Goal: Information Seeking & Learning: Learn about a topic

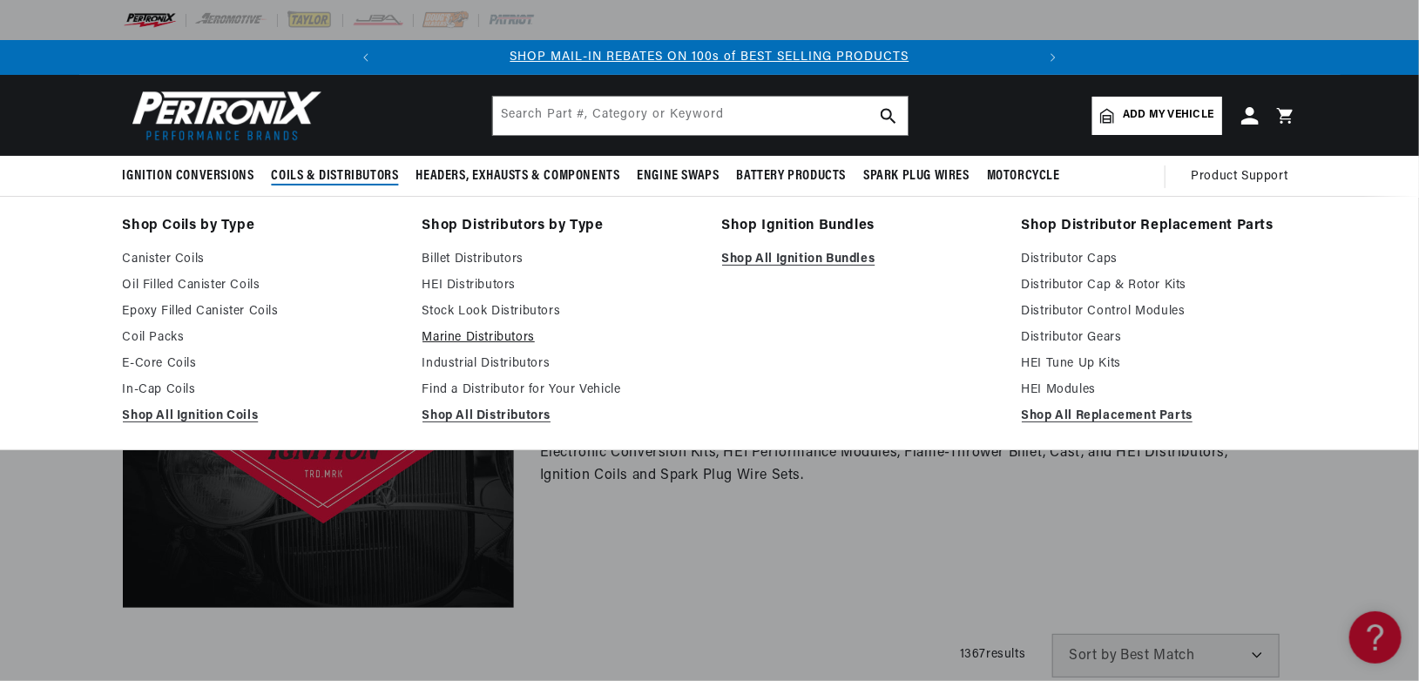
click at [474, 336] on link "Marine Distributors" at bounding box center [559, 337] width 275 height 21
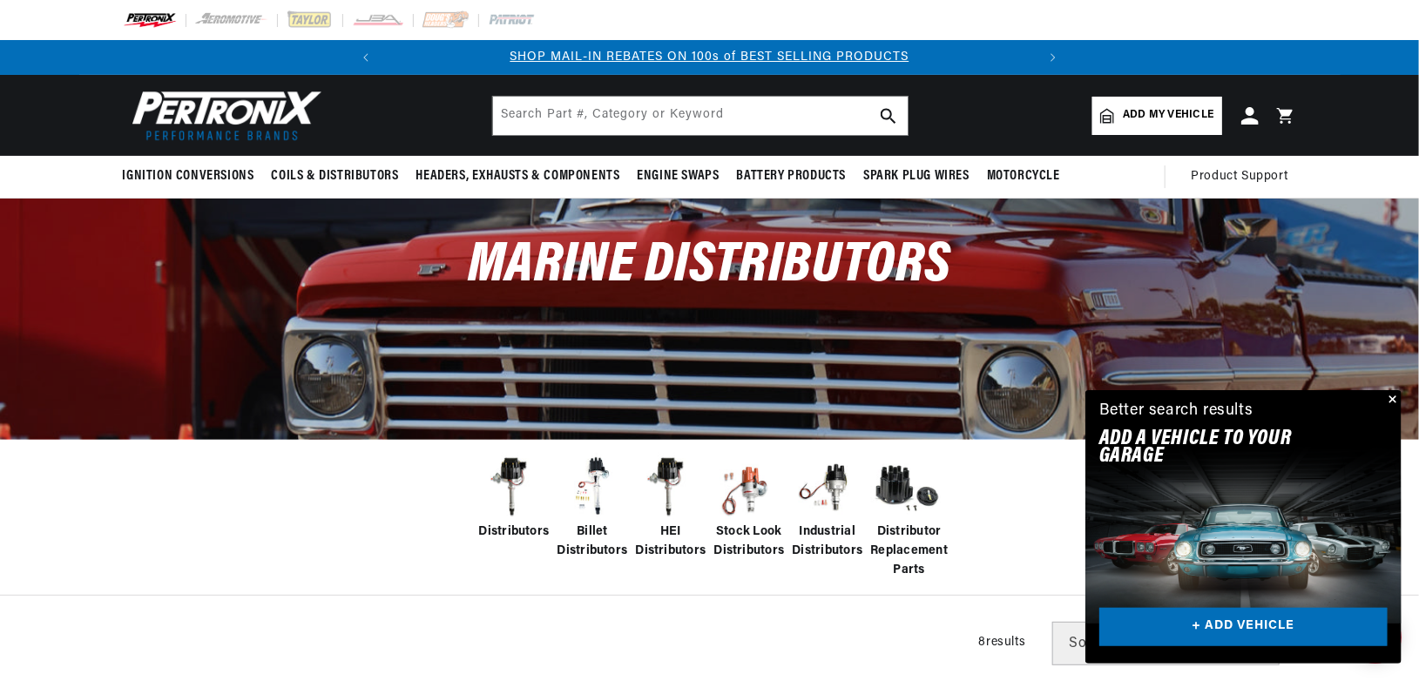
click at [666, 545] on span "HEI Distributors" at bounding box center [671, 542] width 71 height 39
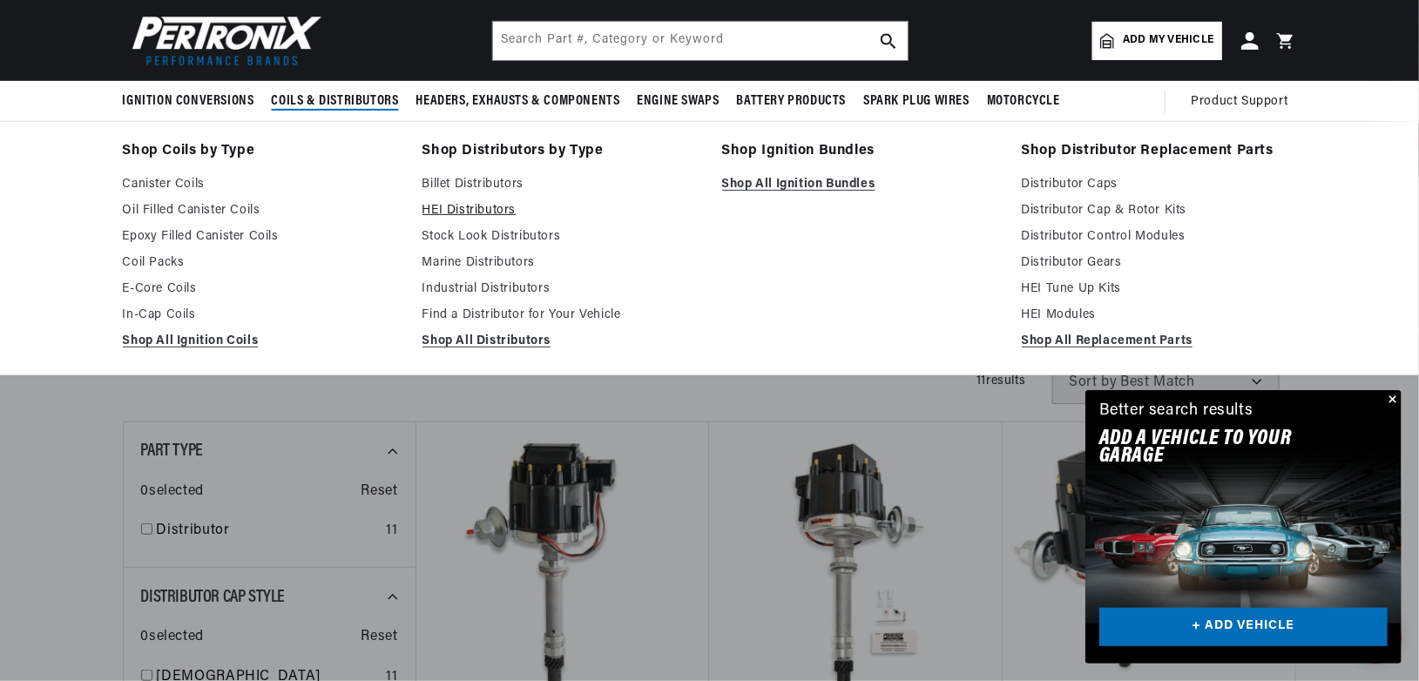
click at [449, 206] on link "HEI Distributors" at bounding box center [559, 210] width 275 height 21
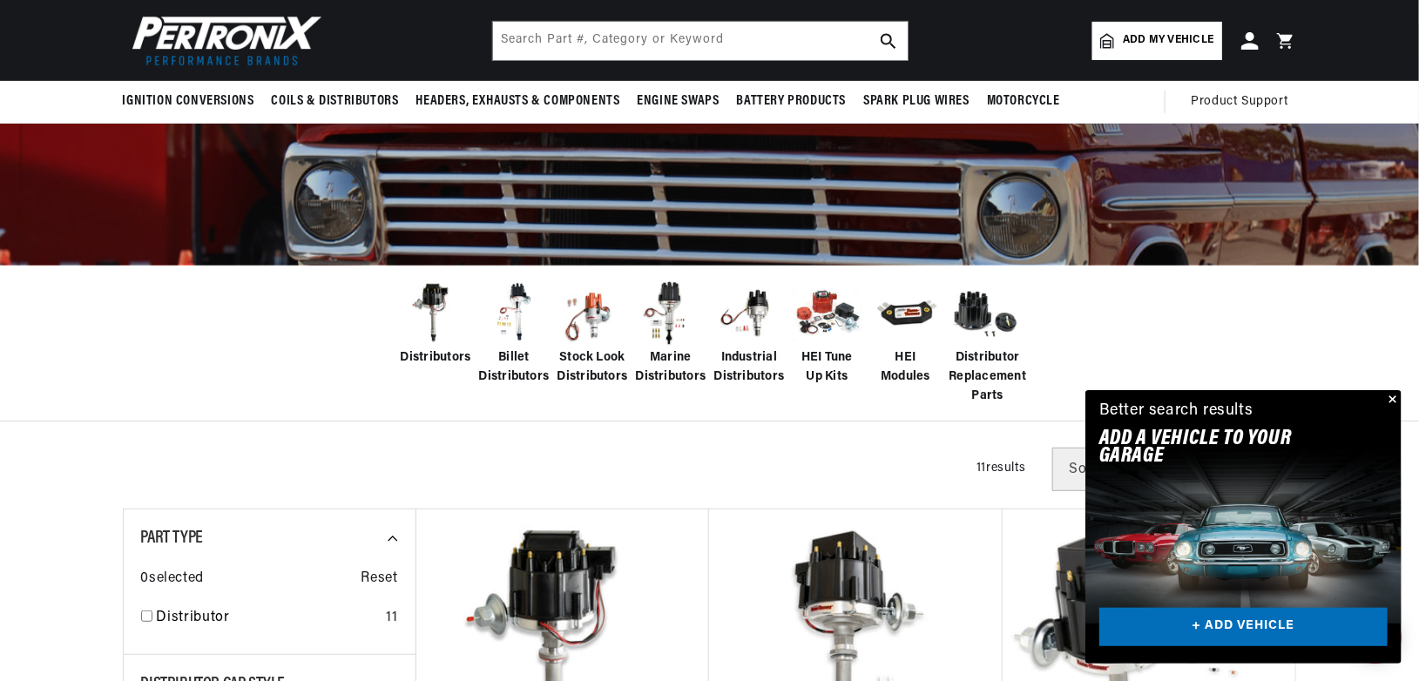
scroll to position [0, 650]
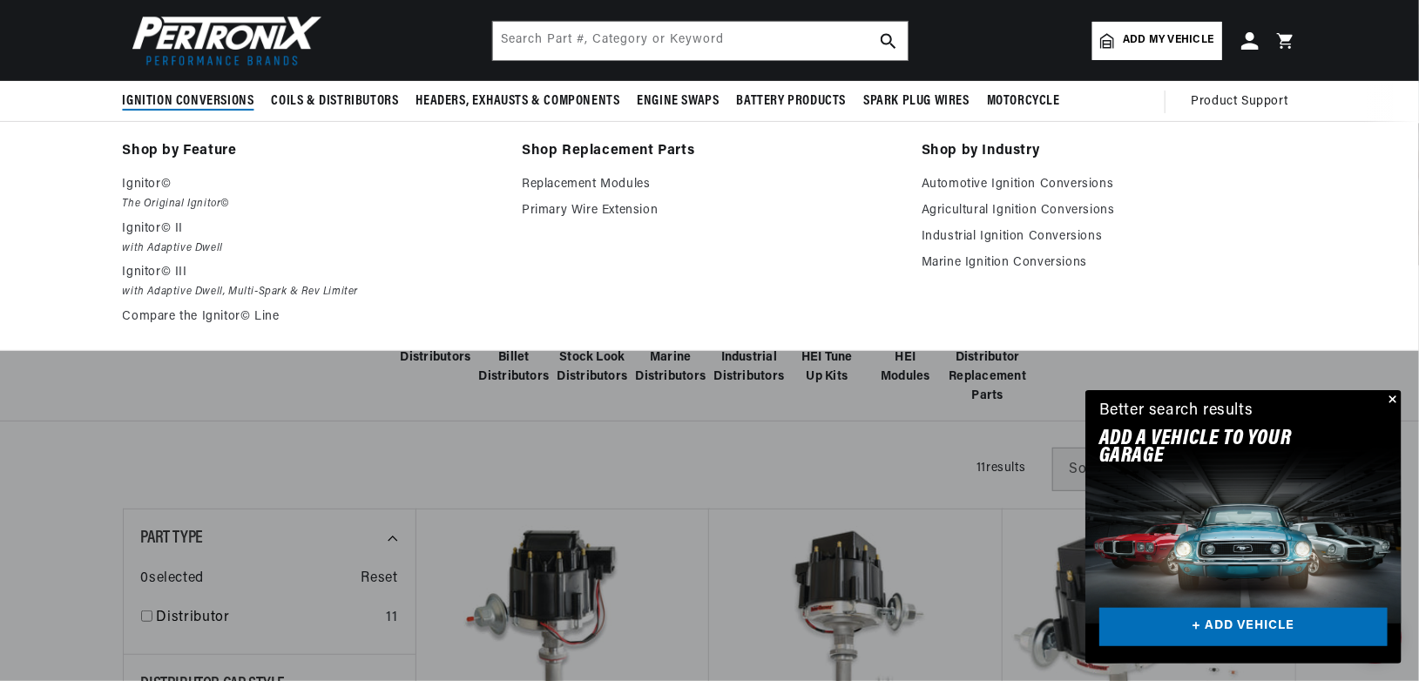
click at [186, 99] on span "Ignition Conversions" at bounding box center [189, 101] width 132 height 18
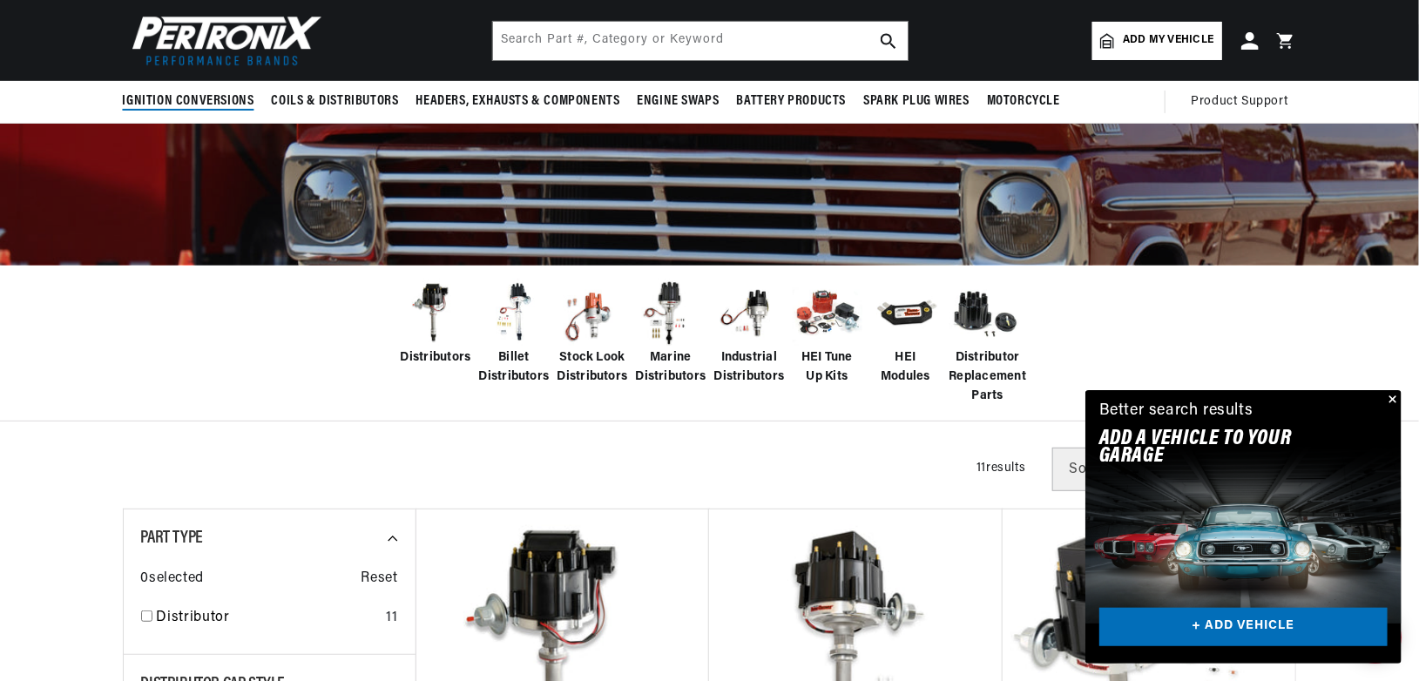
scroll to position [0, 0]
click at [186, 99] on span "Ignition Conversions" at bounding box center [189, 101] width 132 height 18
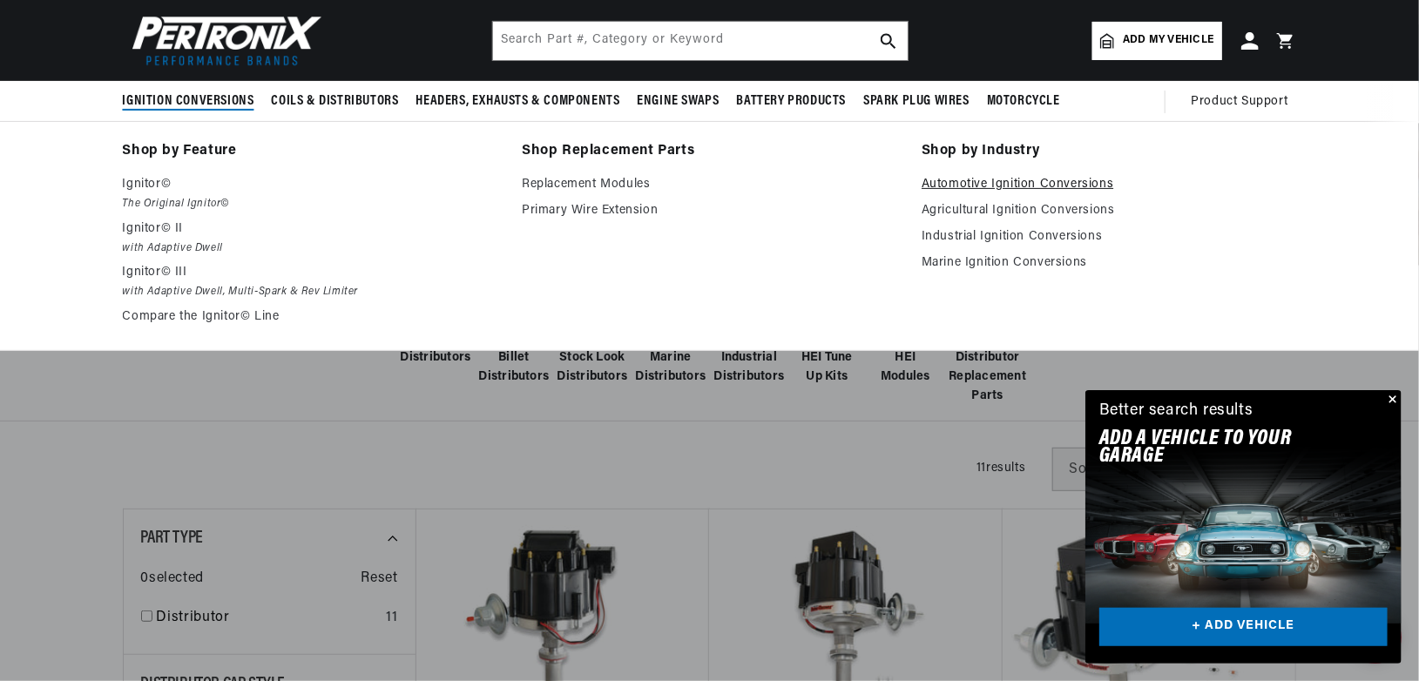
click at [1016, 178] on link "Automotive Ignition Conversions" at bounding box center [1108, 184] width 375 height 21
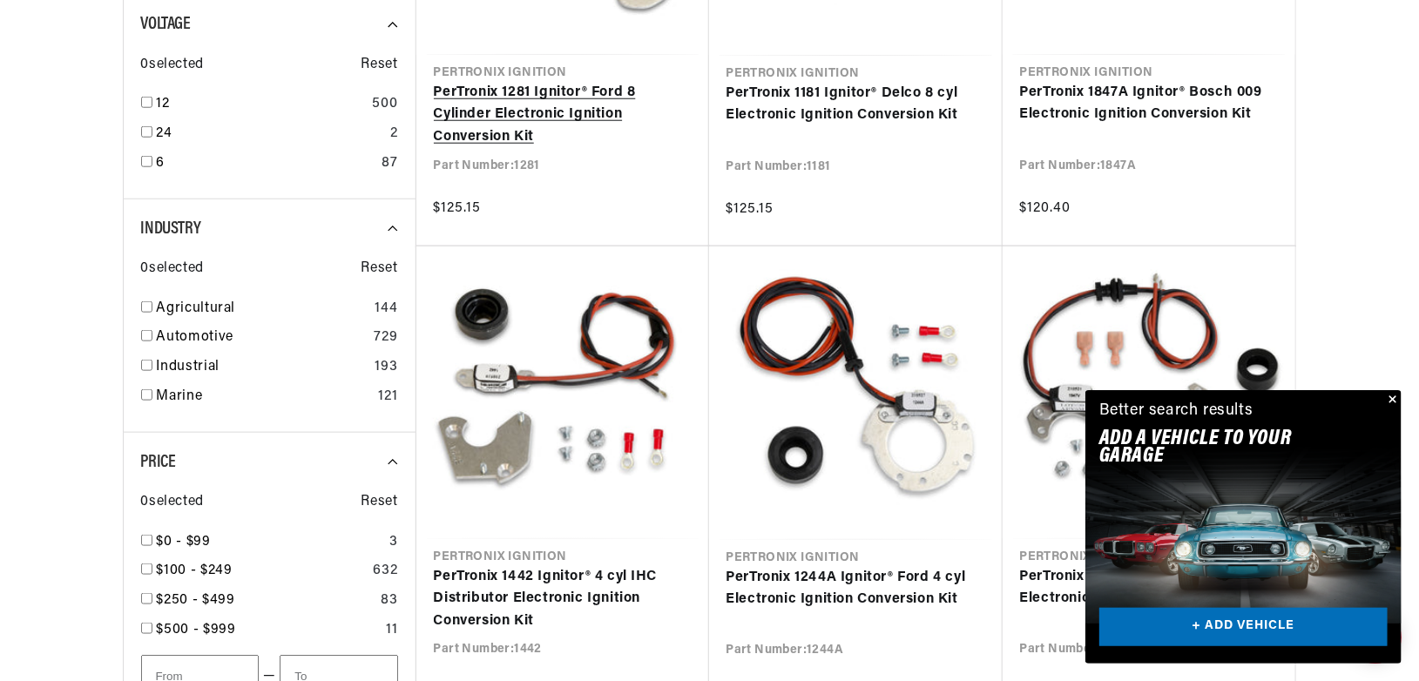
click at [495, 91] on link "PerTronix 1281 Ignitor® Ford 8 Cylinder Electronic Ignition Conversion Kit" at bounding box center [563, 115] width 258 height 67
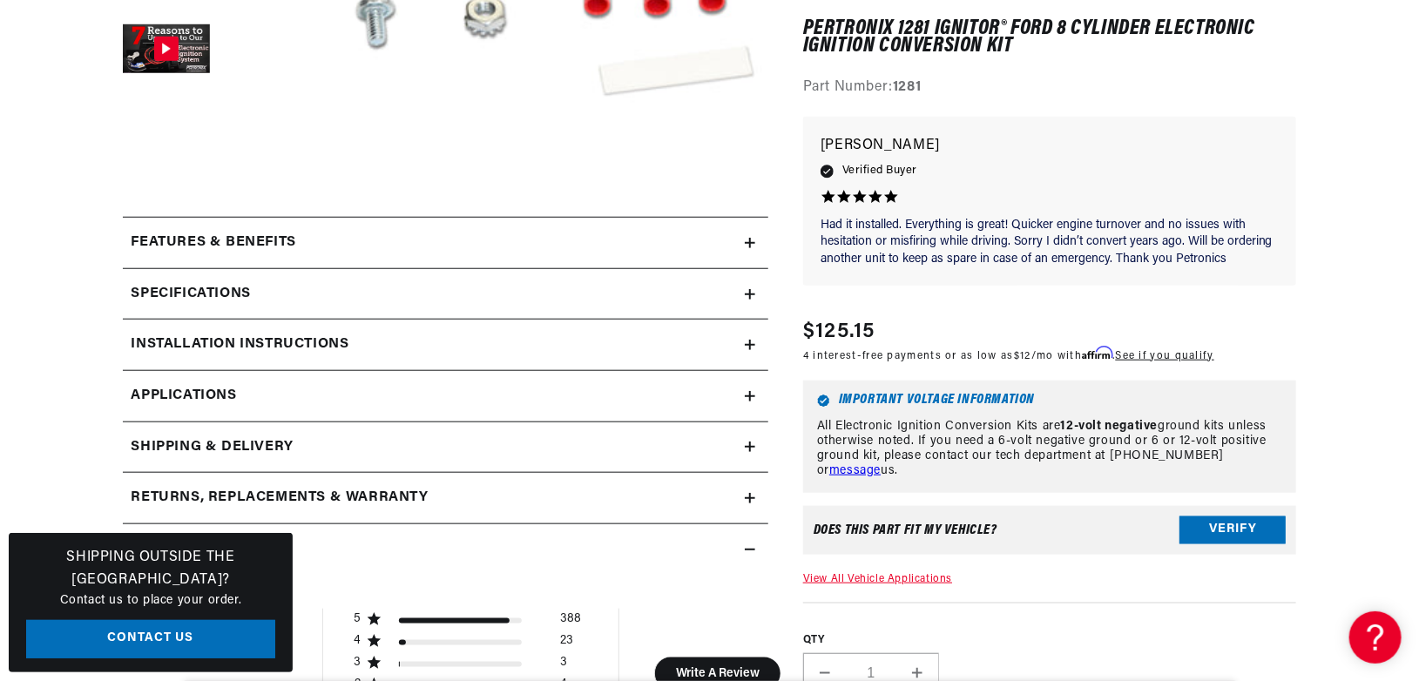
click at [750, 392] on icon at bounding box center [750, 396] width 0 height 10
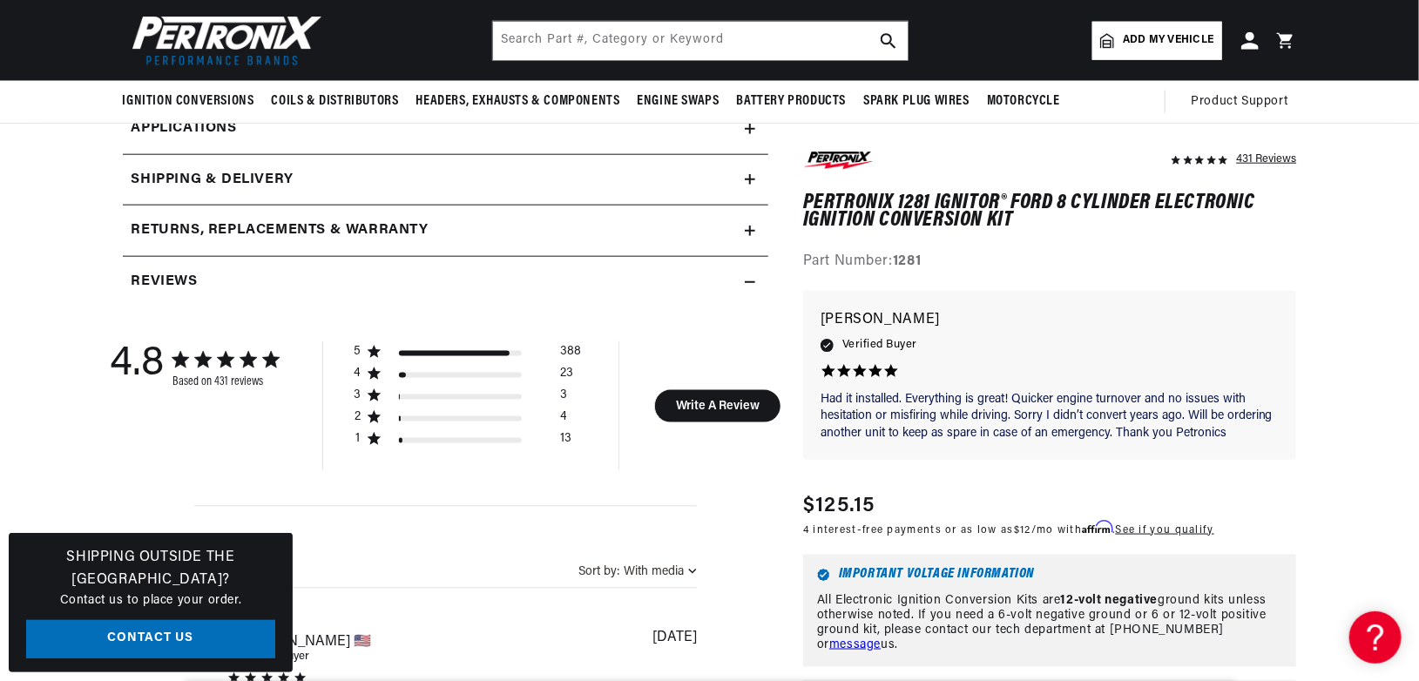
scroll to position [704, 0]
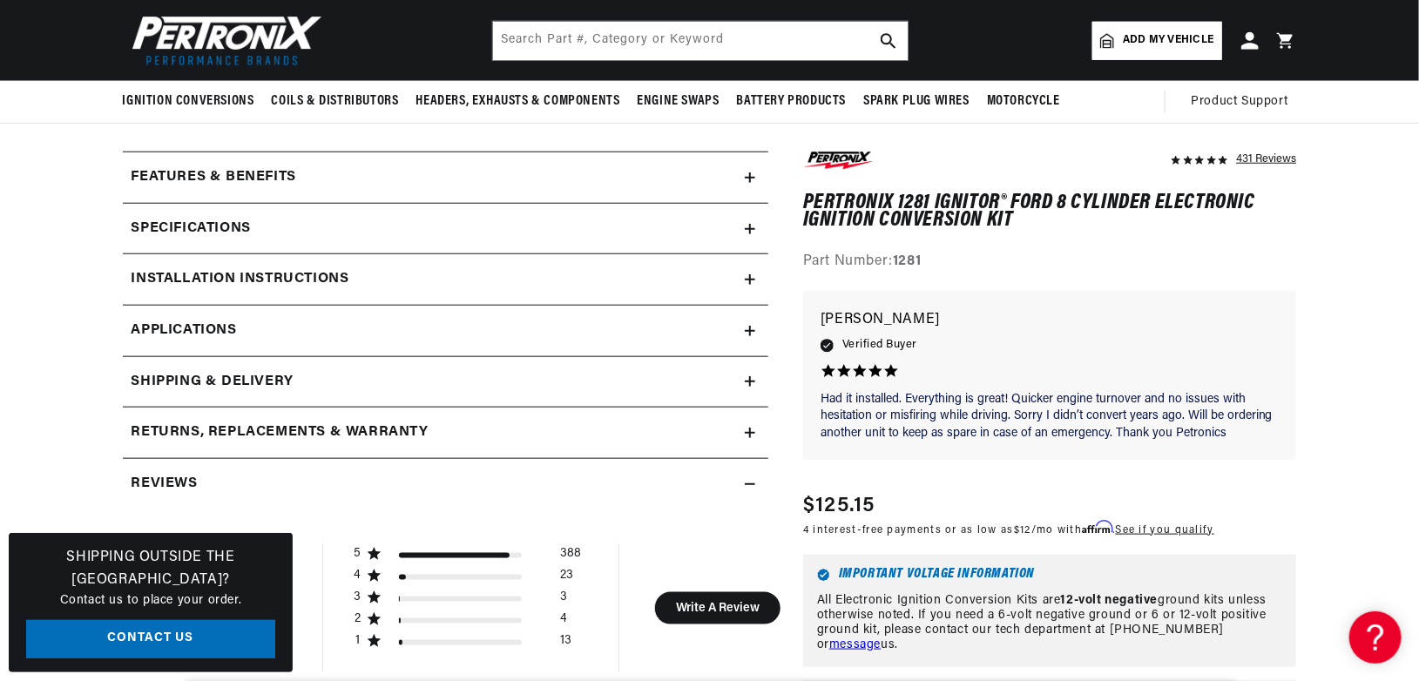
click at [748, 326] on icon at bounding box center [750, 331] width 10 height 10
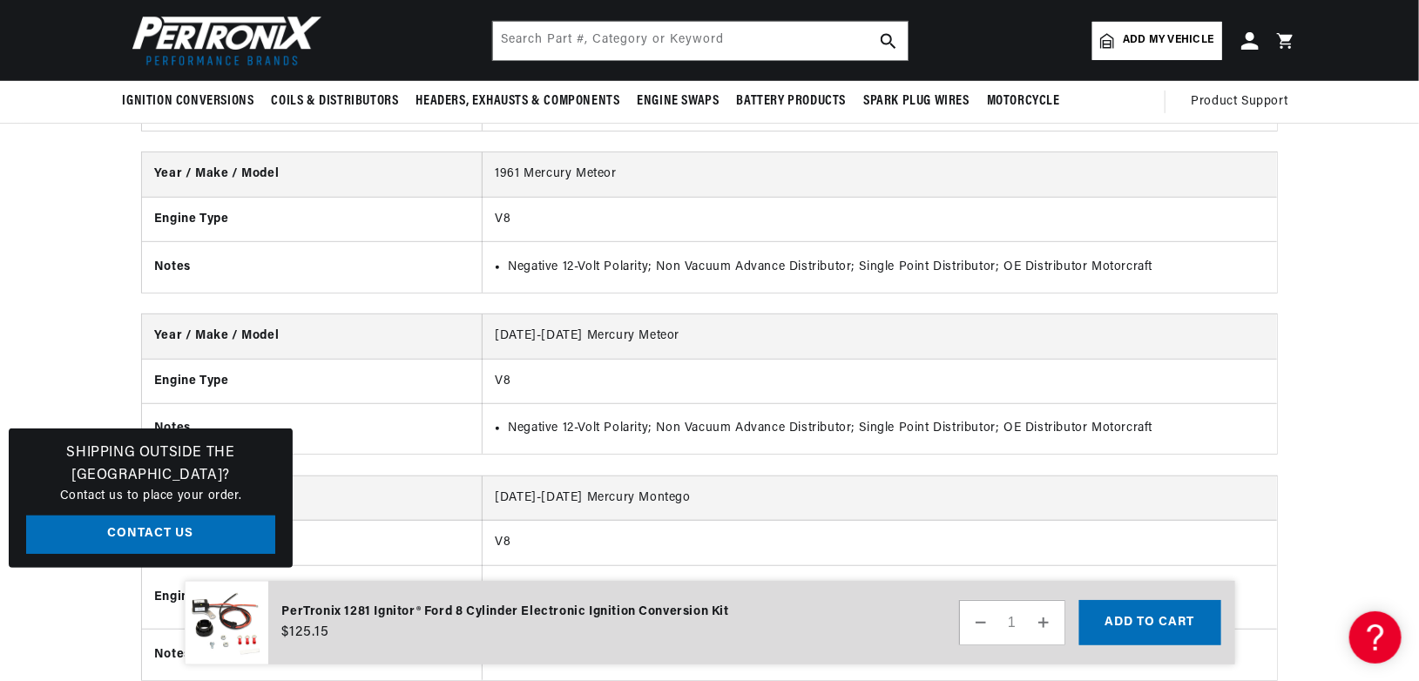
scroll to position [58320, 0]
